Goal: Navigation & Orientation: Understand site structure

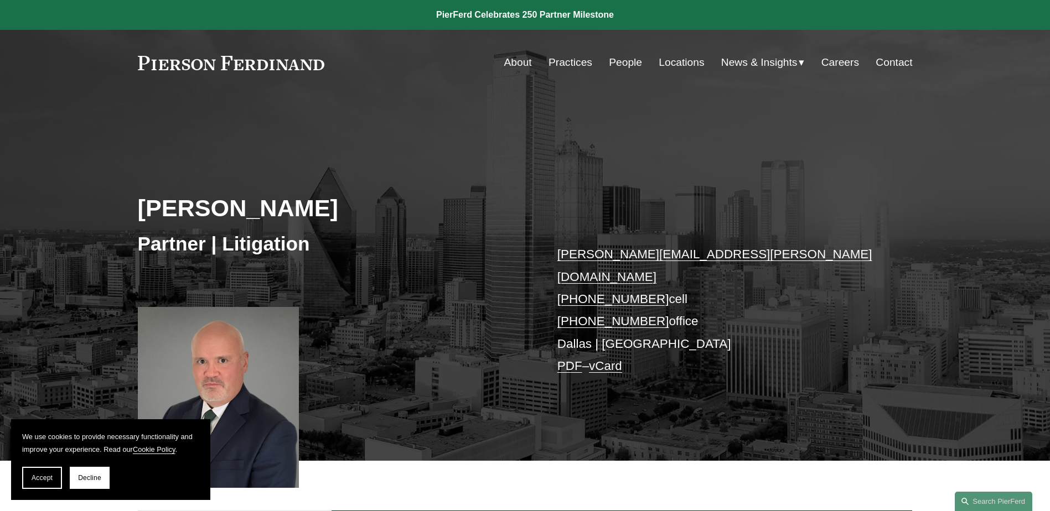
click at [571, 66] on link "Practices" at bounding box center [571, 62] width 44 height 21
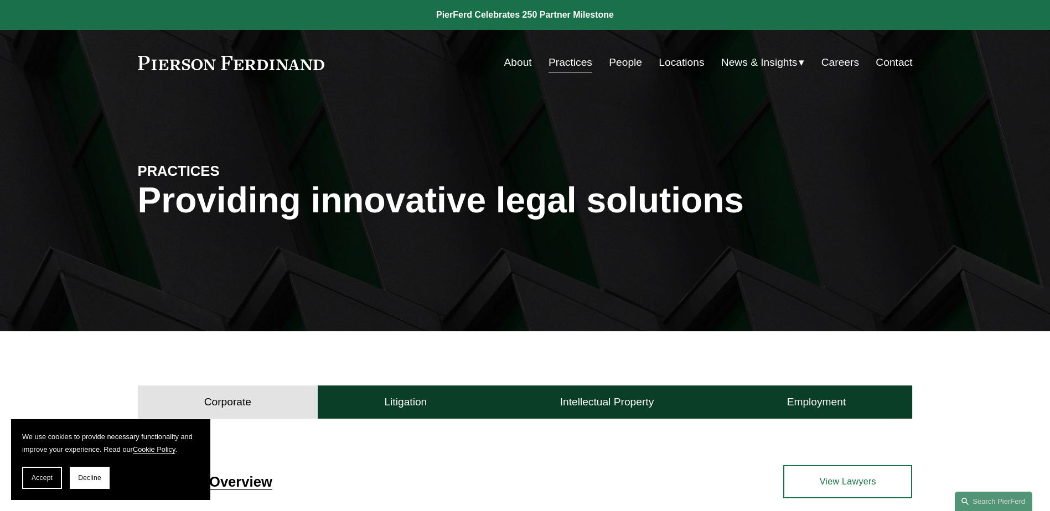
click at [617, 58] on link "People" at bounding box center [625, 62] width 33 height 21
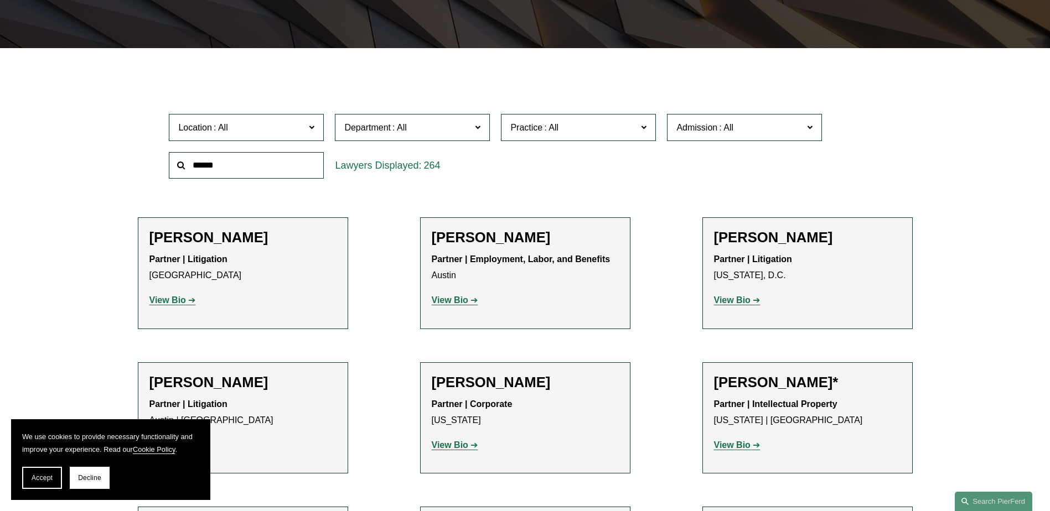
scroll to position [387, 0]
